Goal: Find specific page/section: Find specific page/section

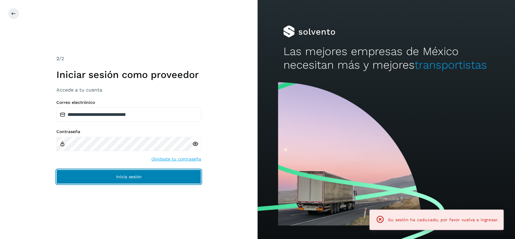
click at [139, 180] on button "Inicia sesión" at bounding box center [128, 177] width 145 height 14
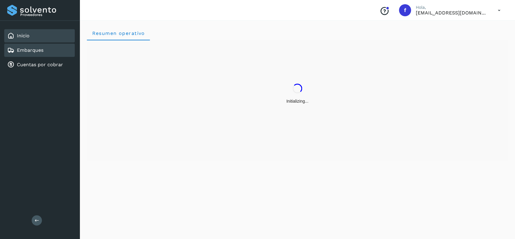
click at [48, 46] on div "Embarques" at bounding box center [39, 50] width 71 height 13
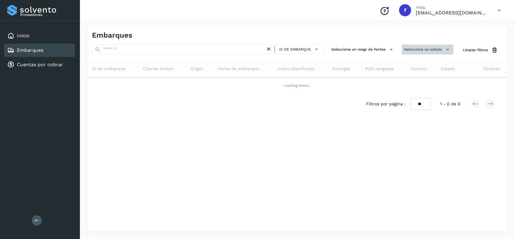
click at [428, 46] on button "Selecciona un estado" at bounding box center [427, 50] width 52 height 10
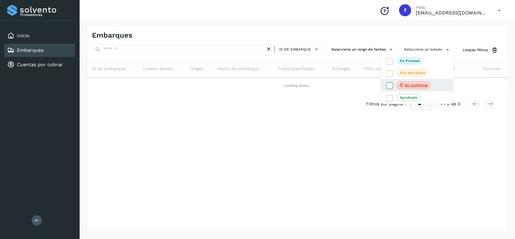
click at [388, 84] on icon at bounding box center [389, 86] width 6 height 6
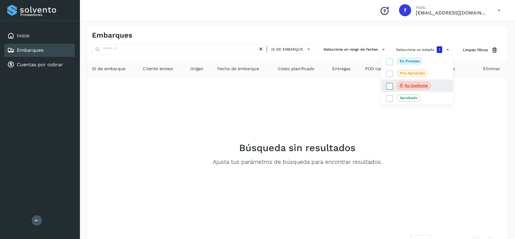
click at [388, 84] on span at bounding box center [389, 86] width 7 height 7
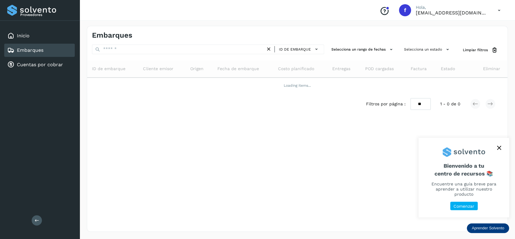
click at [48, 49] on div "Embarques" at bounding box center [39, 50] width 71 height 13
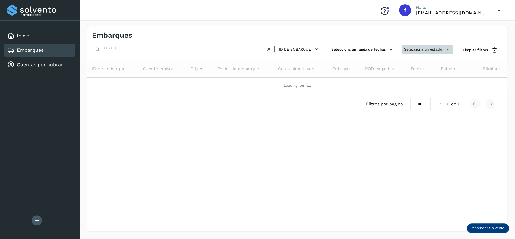
click at [406, 47] on button "Selecciona un estado" at bounding box center [427, 50] width 52 height 10
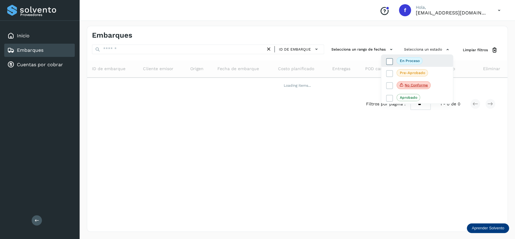
click at [389, 63] on icon at bounding box center [389, 61] width 6 height 6
click at [158, 32] on div at bounding box center [257, 119] width 515 height 239
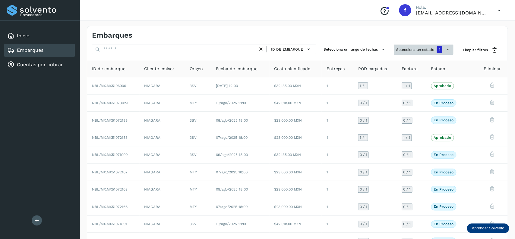
drag, startPoint x: 400, startPoint y: 58, endPoint x: 400, endPoint y: 52, distance: 6.0
click at [400, 58] on div "ID de embarque Selecciona un rango de fechas Selecciona un estado 1 Limpiar fil…" at bounding box center [297, 158] width 420 height 227
click at [400, 52] on button "Selecciona un estado 1" at bounding box center [423, 50] width 59 height 10
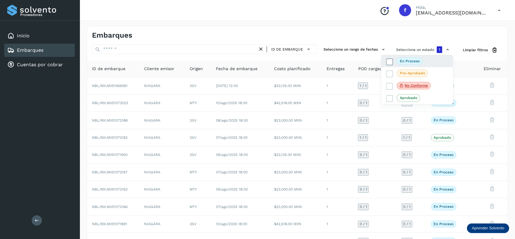
click at [387, 58] on label "En proceso" at bounding box center [404, 61] width 36 height 7
click at [390, 61] on icon at bounding box center [389, 61] width 6 height 6
click at [288, 42] on div at bounding box center [257, 119] width 515 height 239
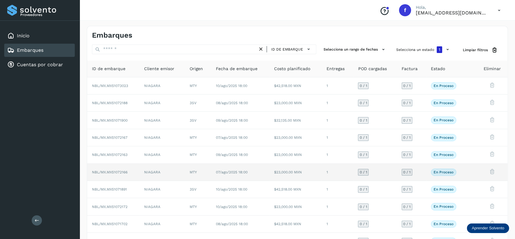
scroll to position [42, 0]
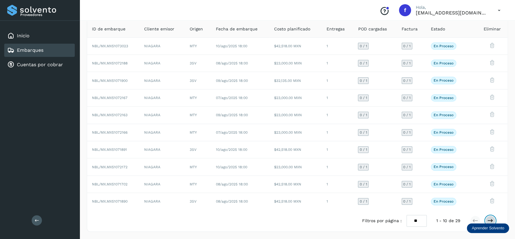
click at [491, 217] on button at bounding box center [490, 221] width 10 height 10
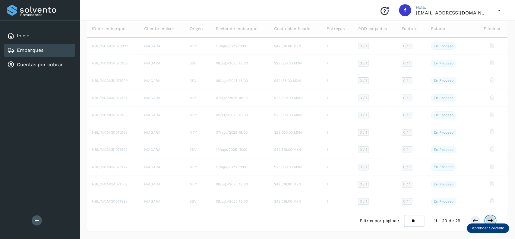
click at [491, 217] on button at bounding box center [490, 221] width 10 height 10
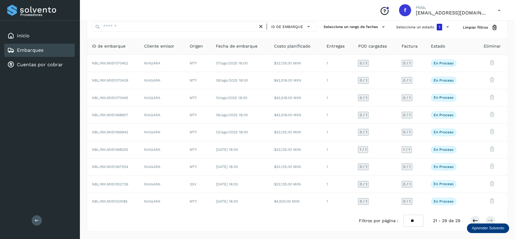
scroll to position [25, 0]
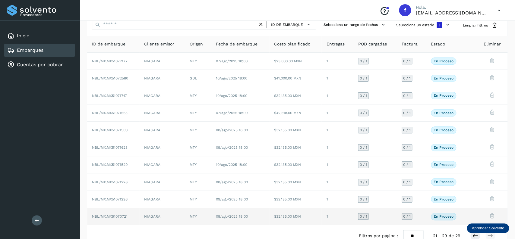
click at [491, 217] on icon at bounding box center [492, 216] width 6 height 6
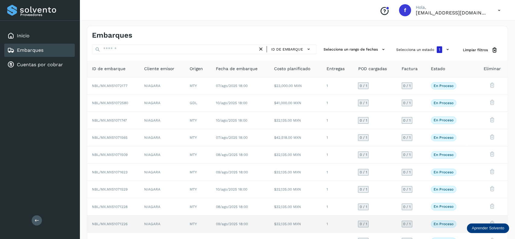
scroll to position [42, 0]
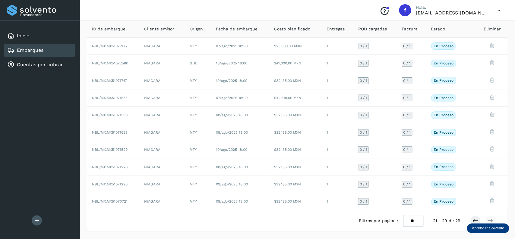
click at [480, 221] on div at bounding box center [482, 221] width 25 height 10
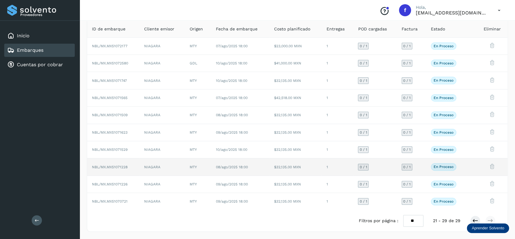
scroll to position [0, 0]
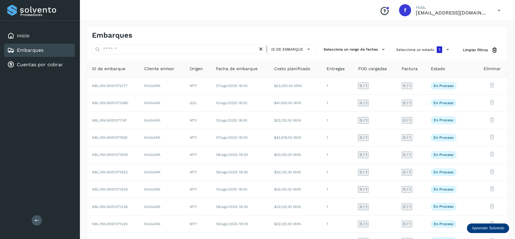
click at [48, 71] on div "Inicio Embarques Cuentas por cobrar" at bounding box center [40, 50] width 80 height 59
click at [52, 64] on link "Cuentas por cobrar" at bounding box center [40, 65] width 46 height 6
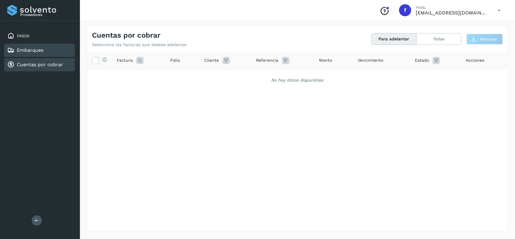
click at [45, 49] on div "Embarques" at bounding box center [39, 50] width 71 height 13
